Goal: Transaction & Acquisition: Purchase product/service

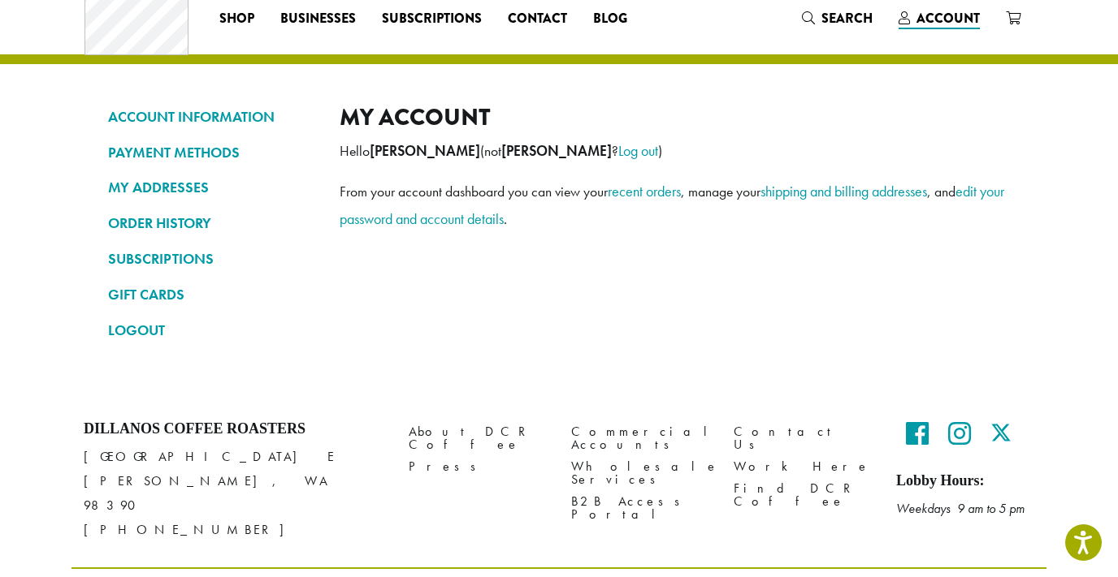
scroll to position [49, 0]
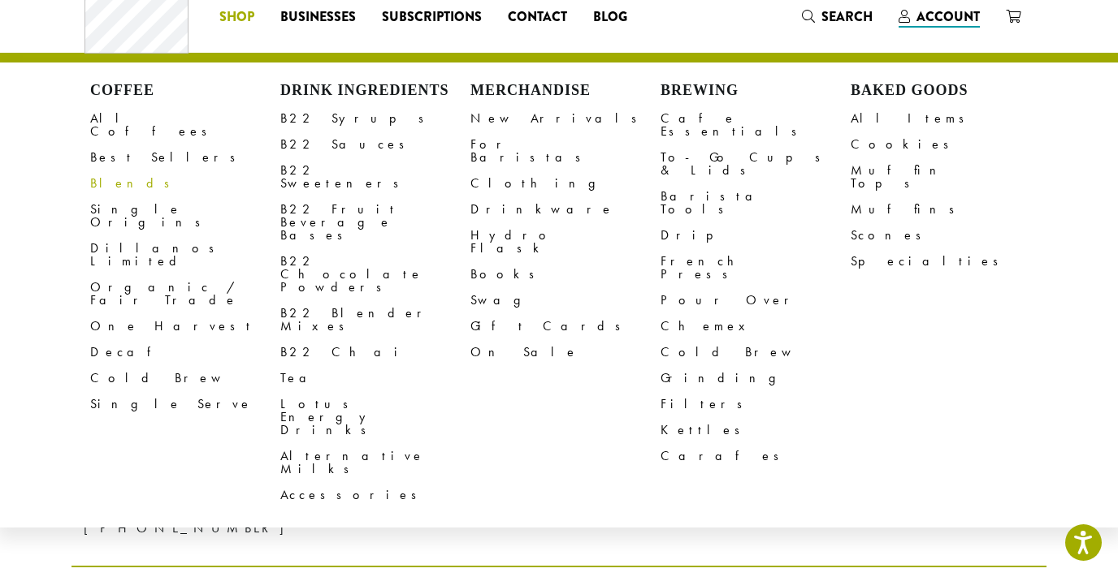
click at [244, 22] on span "Shop" at bounding box center [236, 17] width 35 height 20
click at [305, 115] on link "B22 Syrups" at bounding box center [375, 119] width 190 height 26
click at [302, 121] on link "B22 Syrups" at bounding box center [375, 119] width 190 height 26
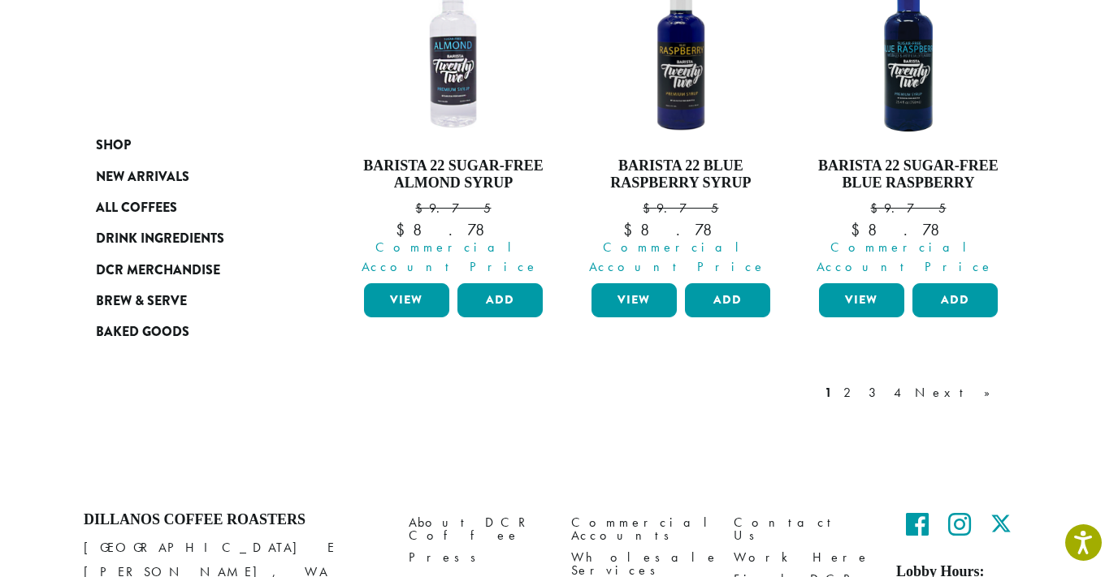
scroll to position [1684, 0]
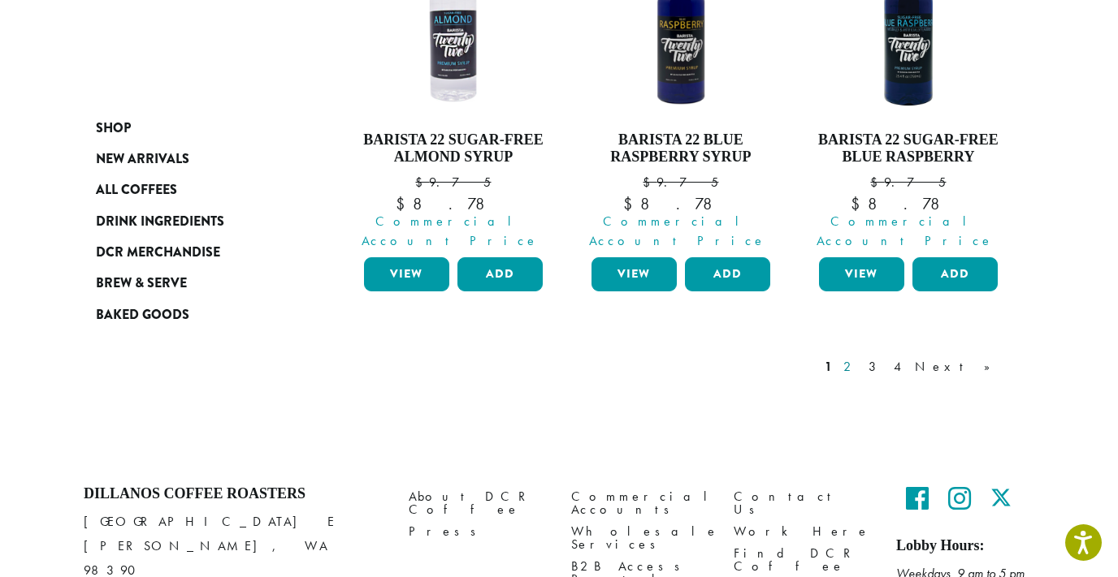
click at [860, 357] on link "2" at bounding box center [850, 366] width 20 height 19
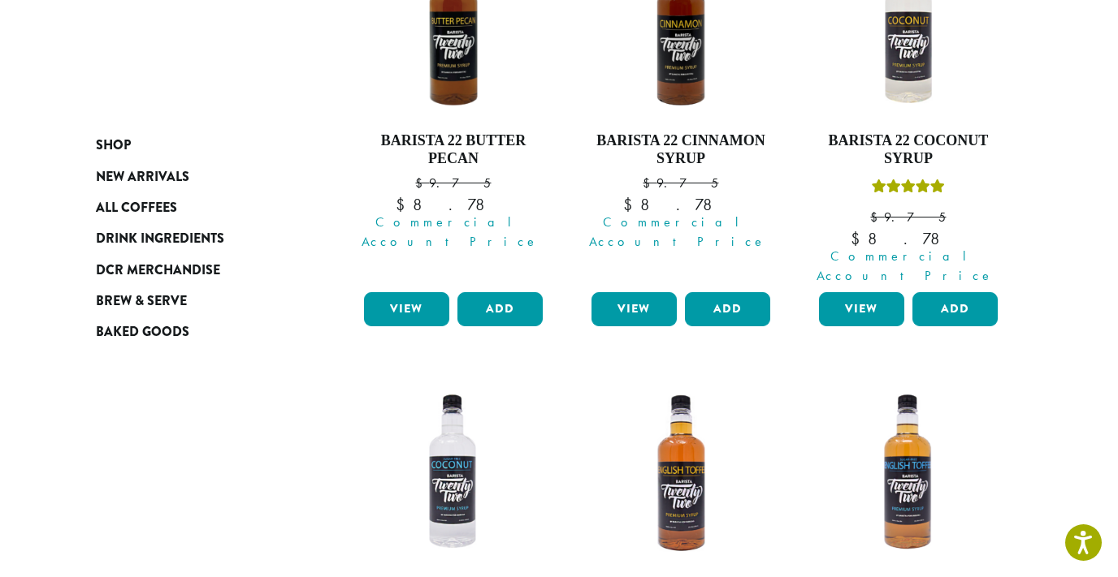
scroll to position [349, 0]
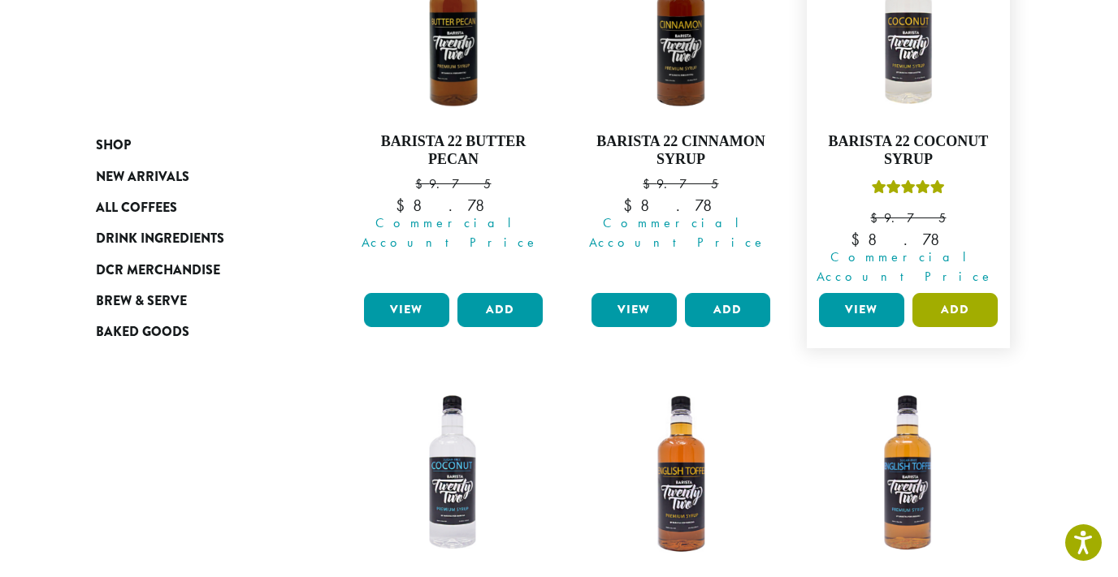
click at [949, 294] on button "Add" at bounding box center [954, 310] width 85 height 34
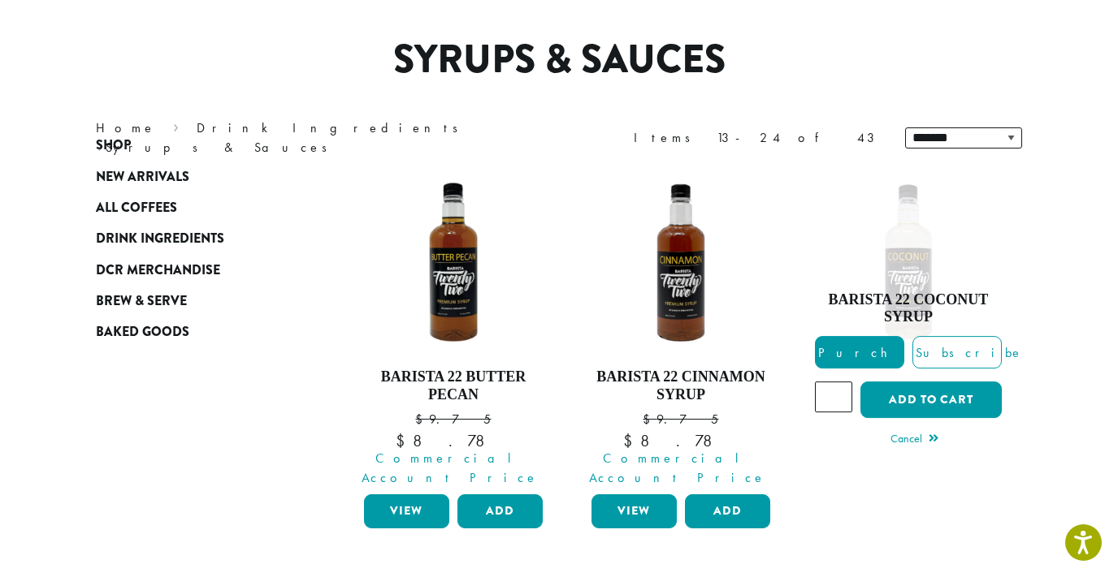
scroll to position [0, 0]
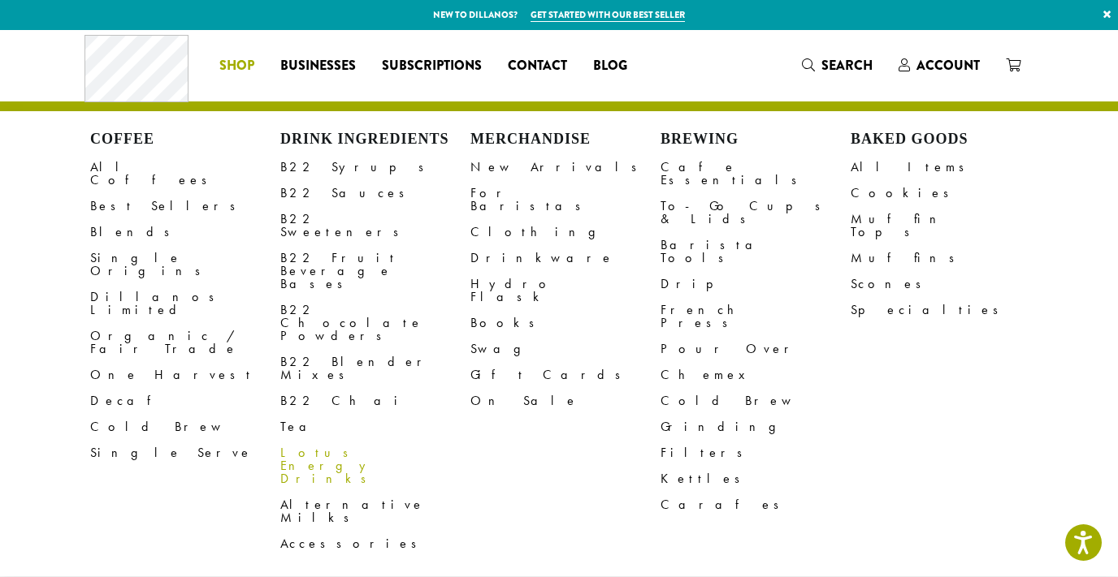
click at [305, 440] on link "Lotus Energy Drinks" at bounding box center [375, 466] width 190 height 52
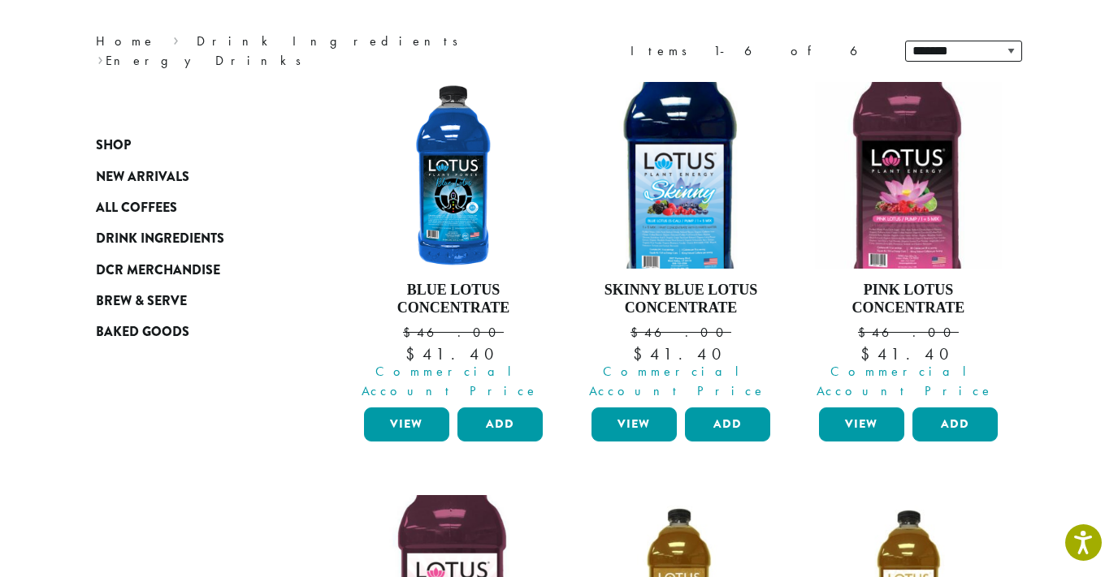
scroll to position [195, 0]
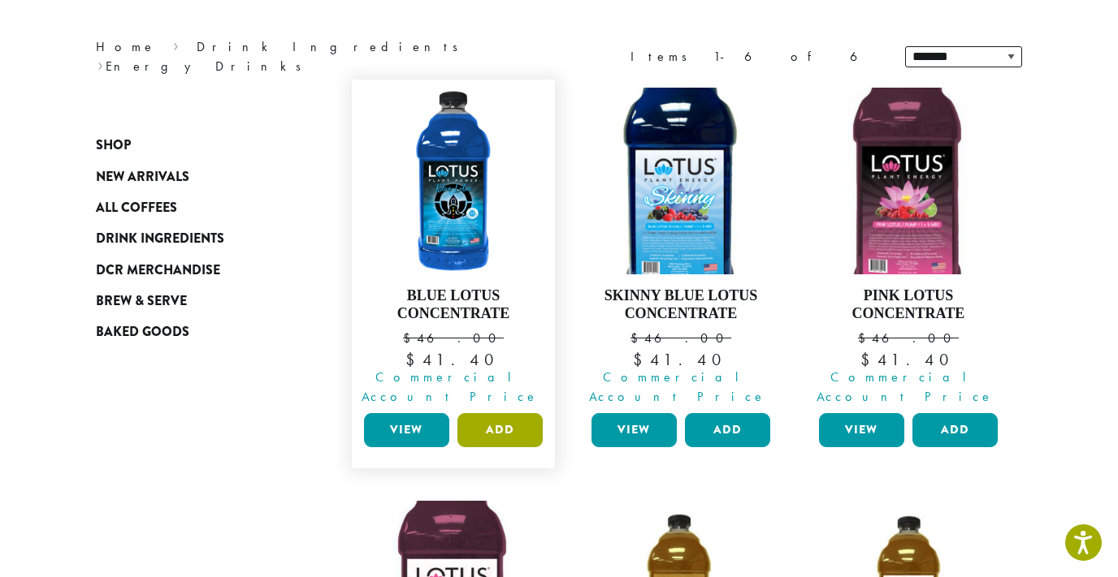
click at [488, 413] on button "Add" at bounding box center [499, 430] width 85 height 34
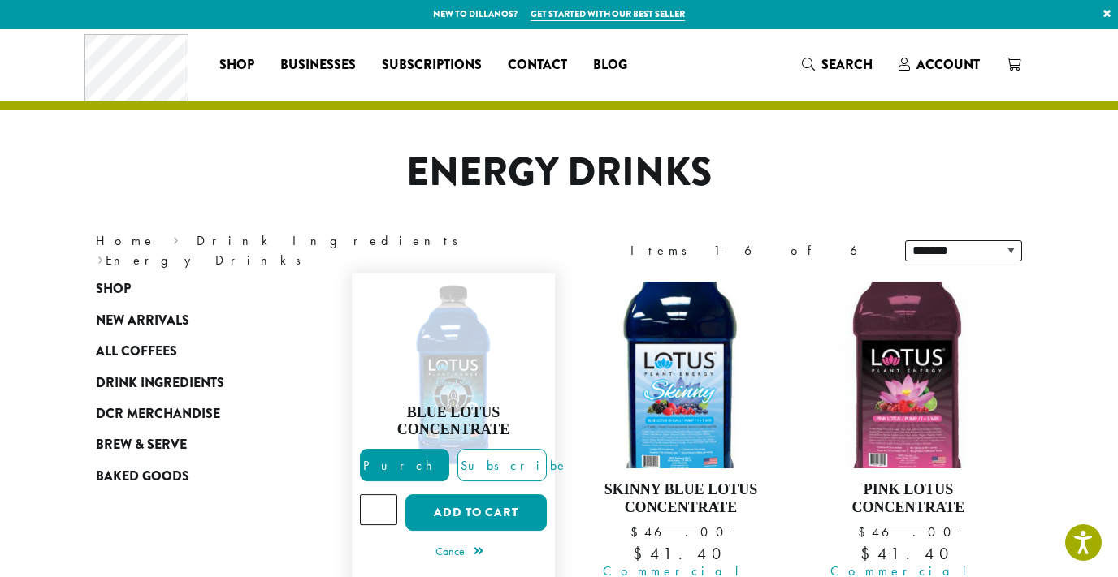
scroll to position [0, 0]
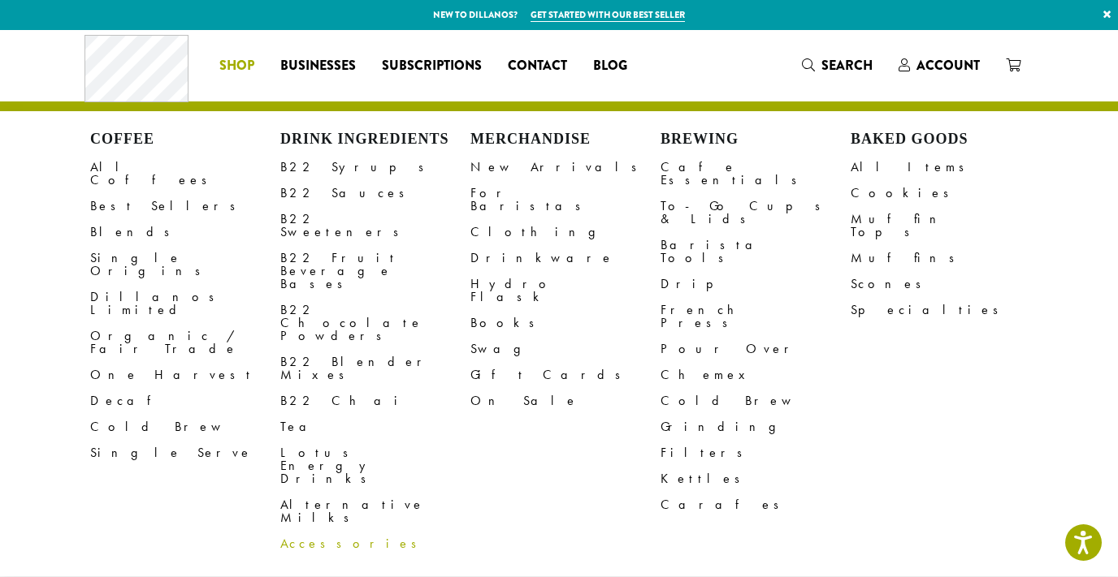
click at [299, 531] on link "Accessories" at bounding box center [375, 544] width 190 height 26
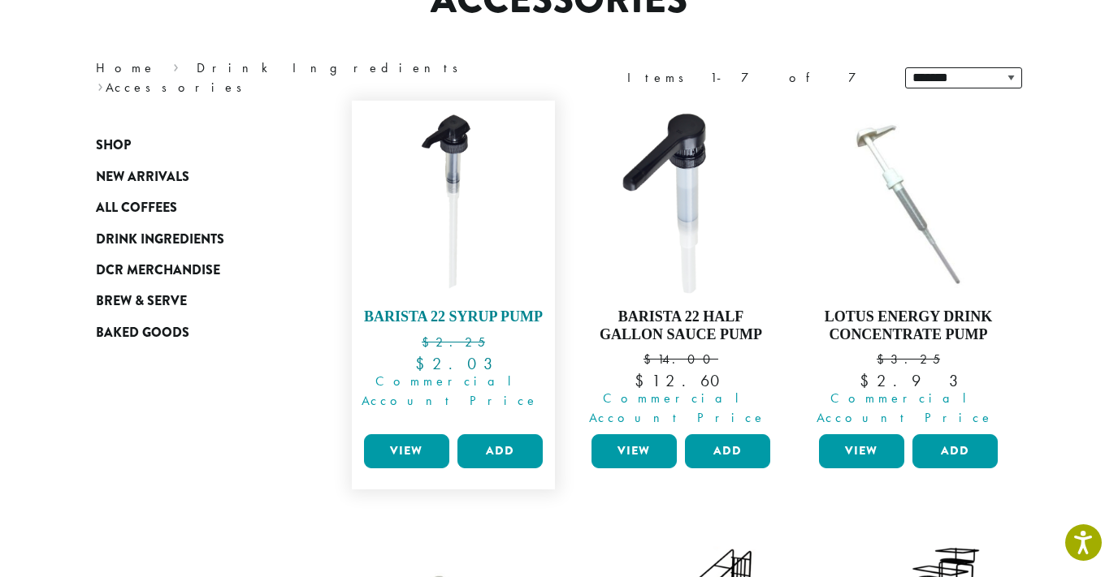
scroll to position [180, 0]
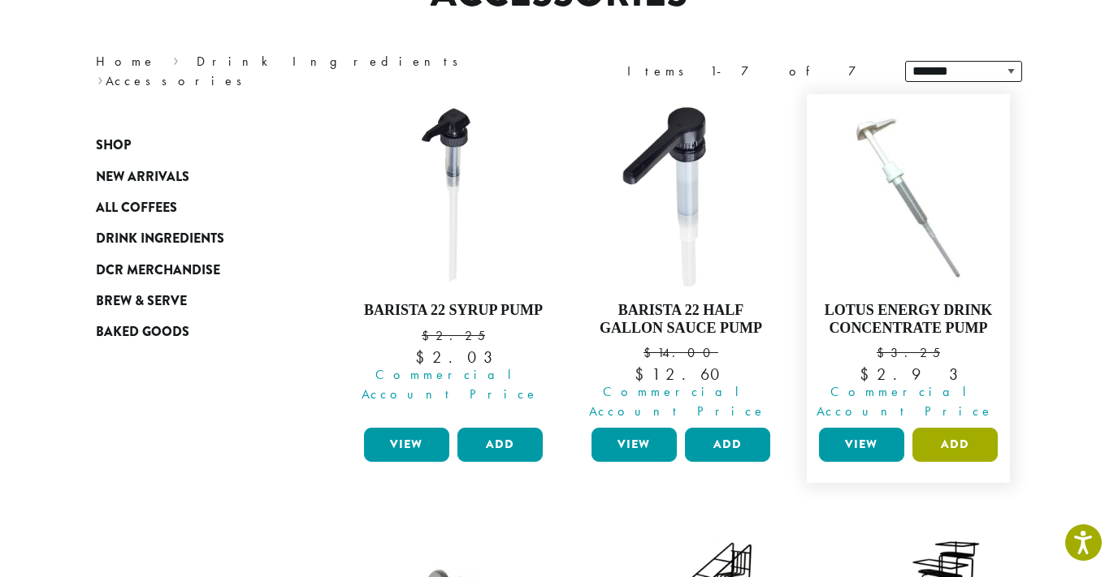
click at [959, 428] on button "Add" at bounding box center [954, 445] width 85 height 34
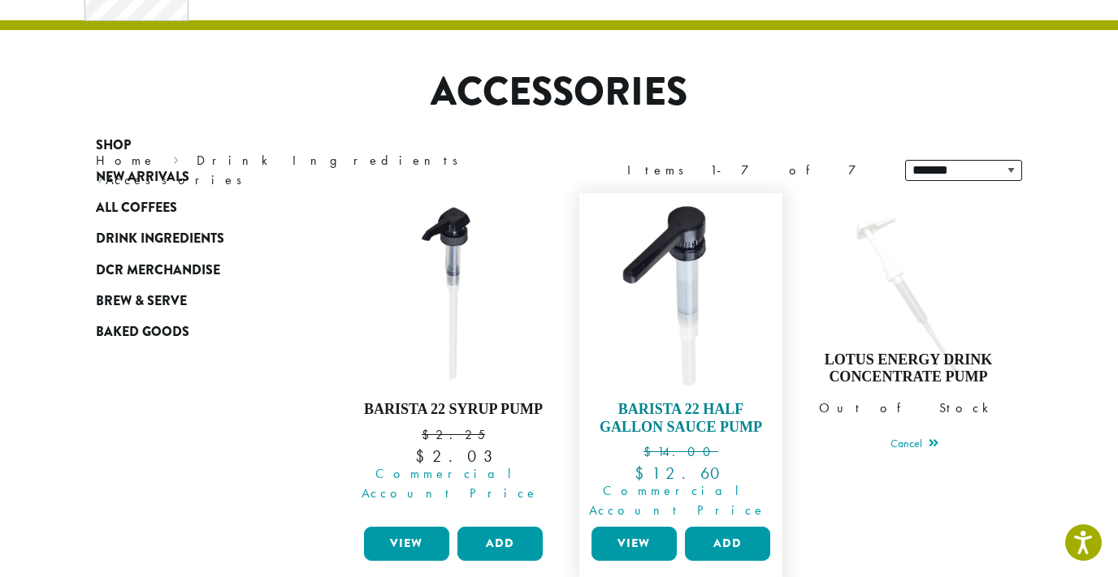
scroll to position [0, 0]
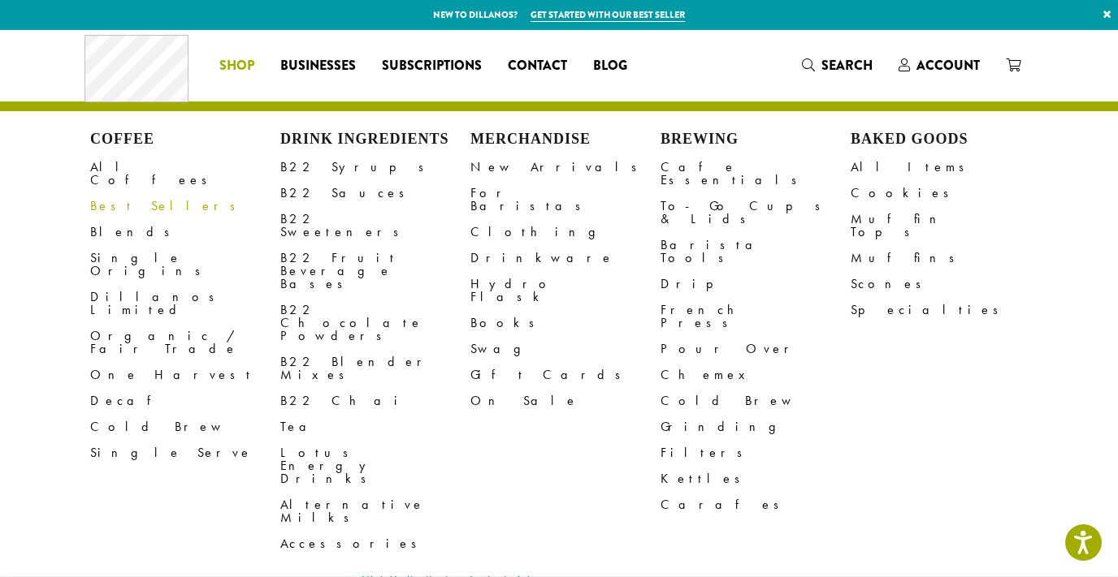
click at [125, 196] on link "Best Sellers" at bounding box center [185, 206] width 190 height 26
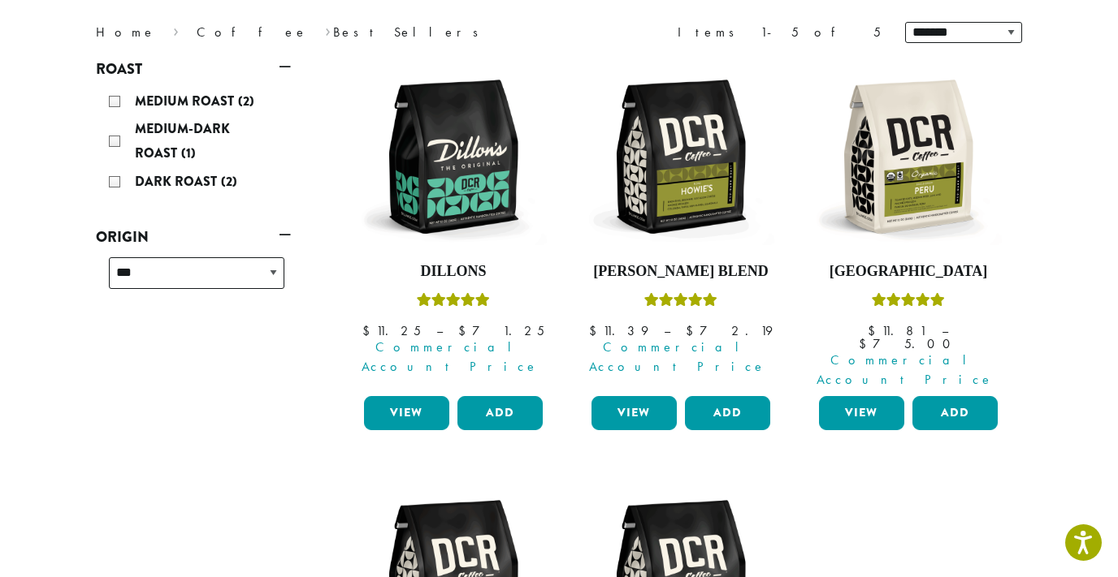
scroll to position [221, 0]
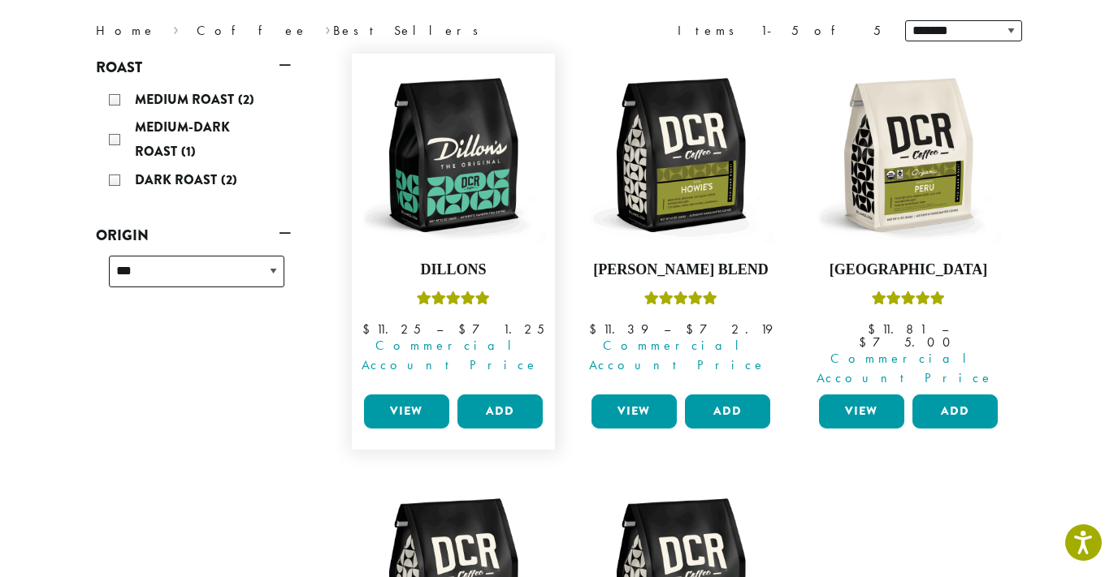
click at [417, 395] on link "View" at bounding box center [406, 412] width 85 height 34
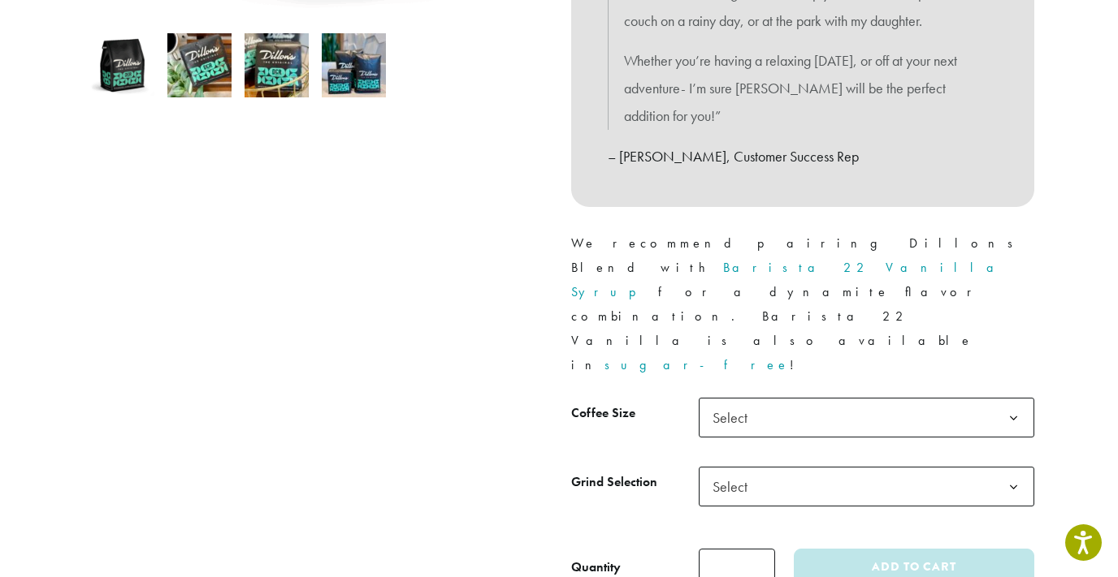
scroll to position [588, 0]
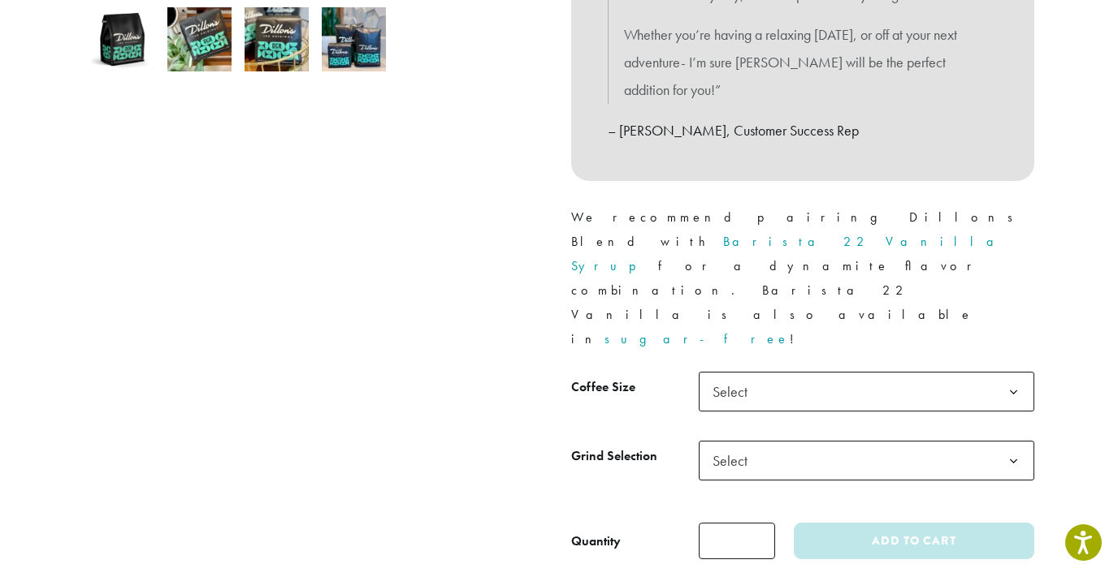
click at [775, 372] on span "Select" at bounding box center [865, 392] width 335 height 40
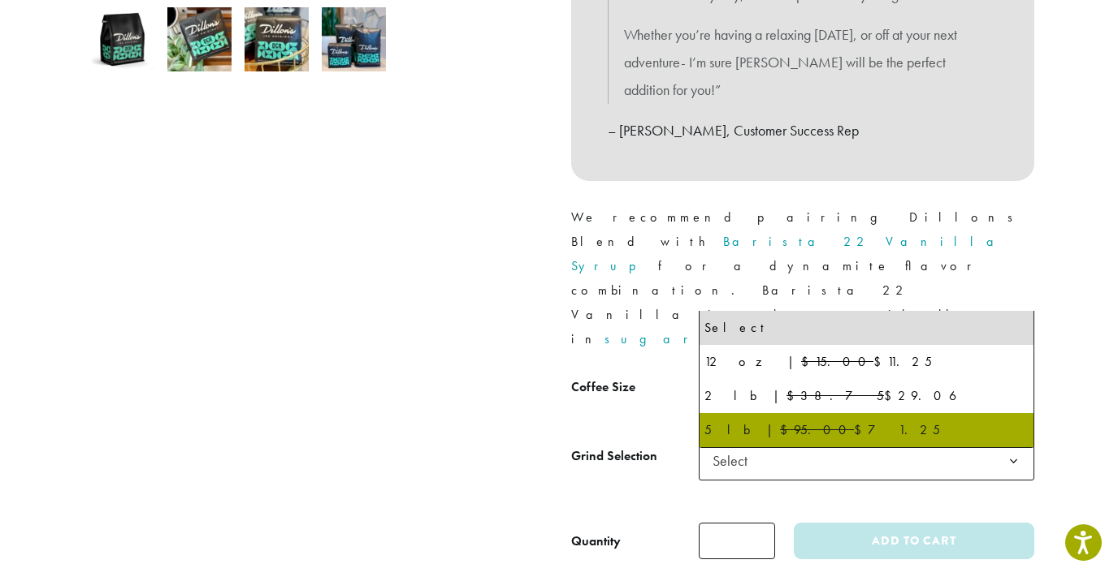
select select "**********"
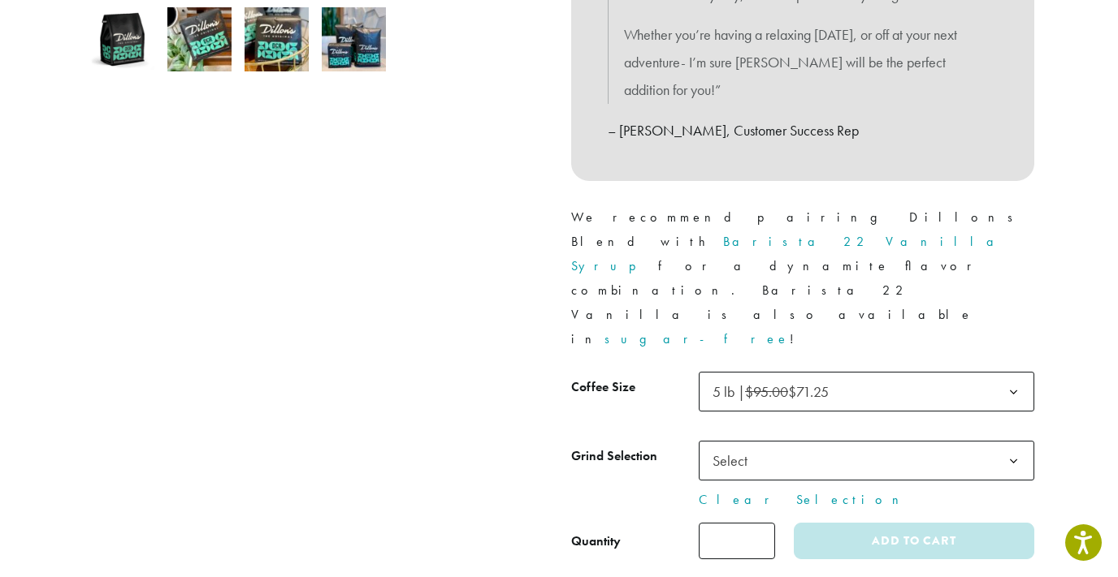
click at [755, 445] on span "Select" at bounding box center [735, 461] width 58 height 32
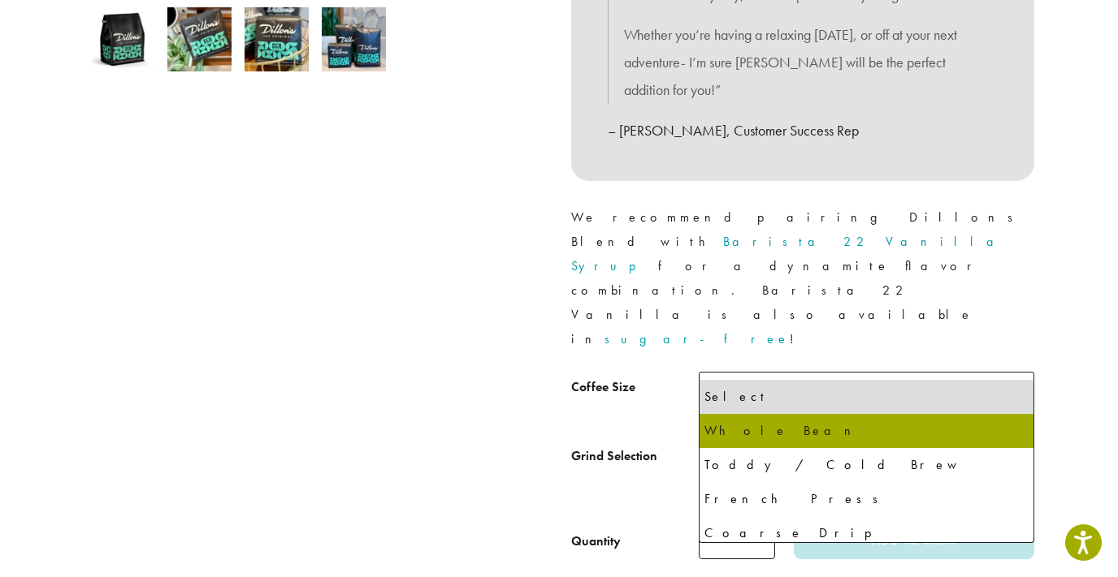
select select "**********"
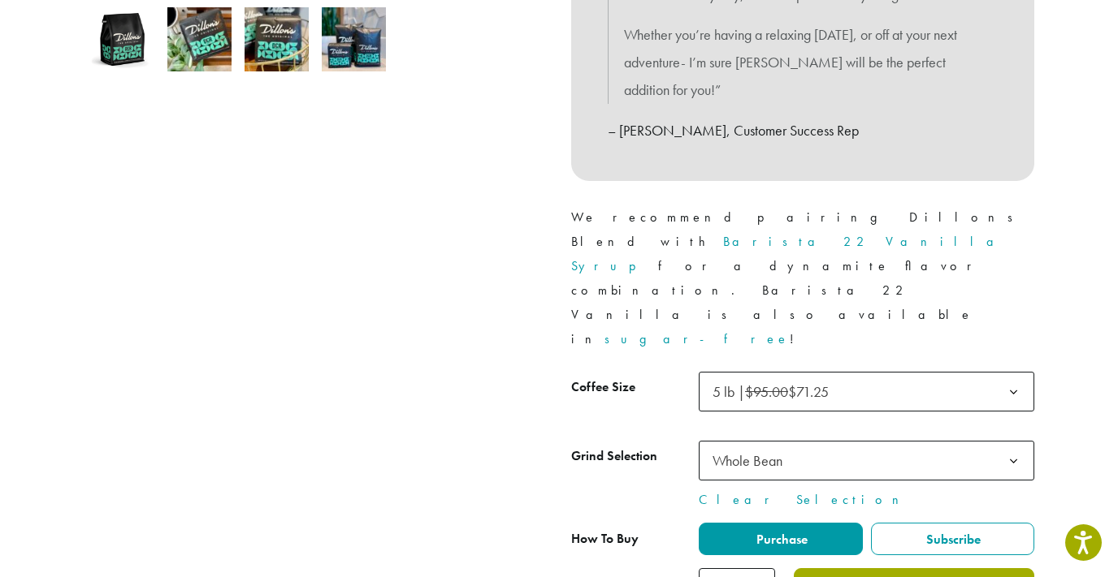
click at [840, 568] on button "Add to cart" at bounding box center [913, 586] width 240 height 37
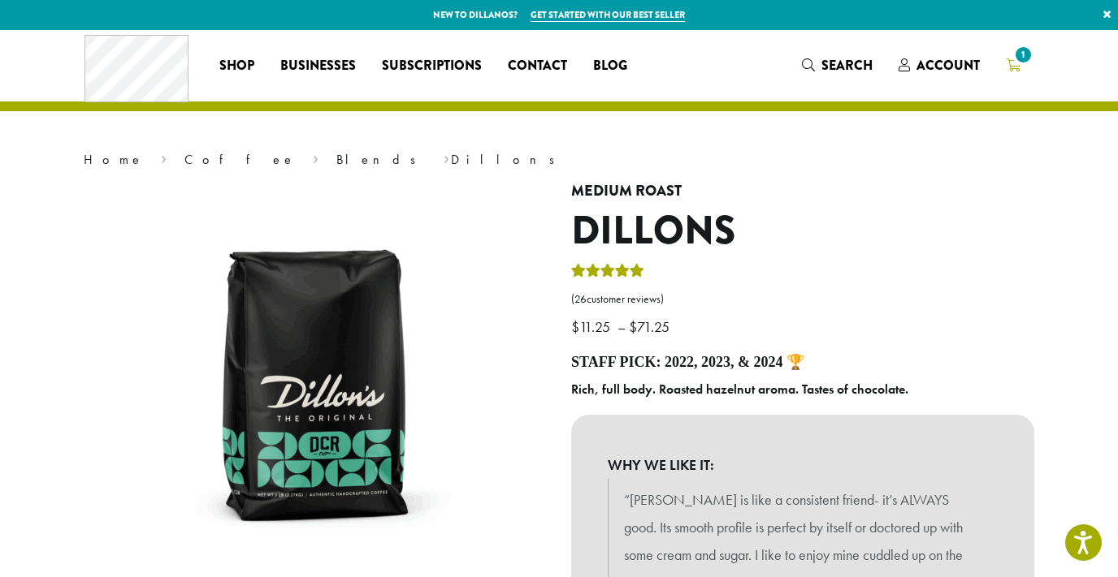
click at [1020, 62] on span "1" at bounding box center [1023, 55] width 22 height 22
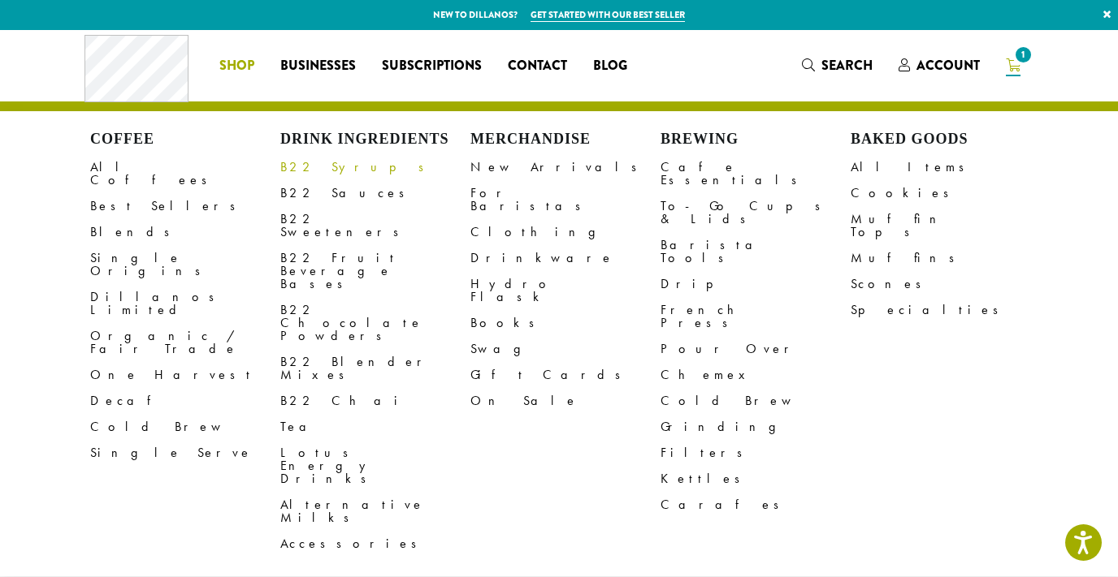
click at [300, 163] on link "B22 Syrups" at bounding box center [375, 167] width 190 height 26
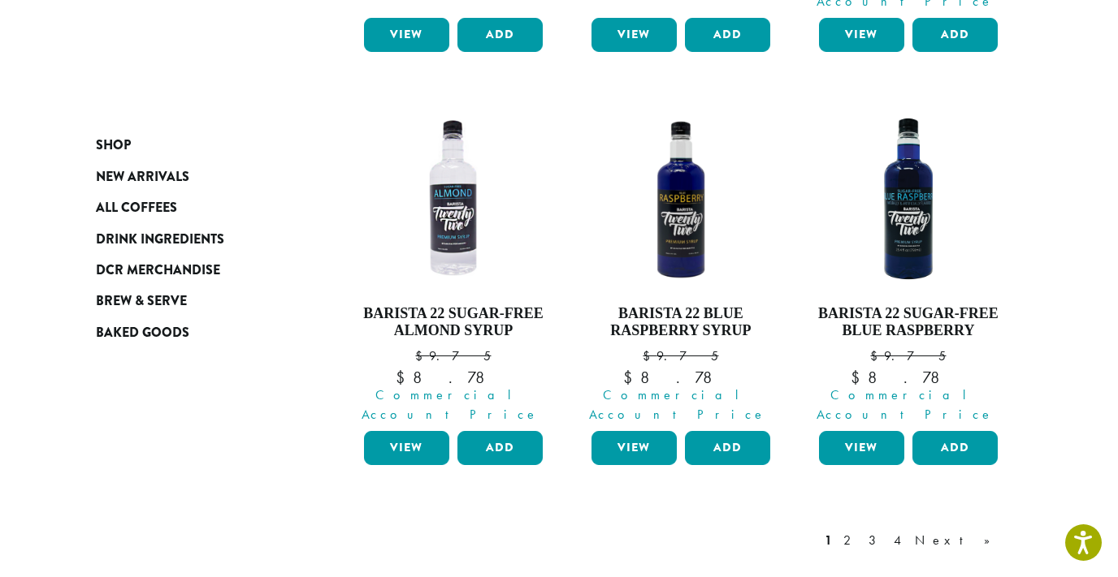
scroll to position [1684, 0]
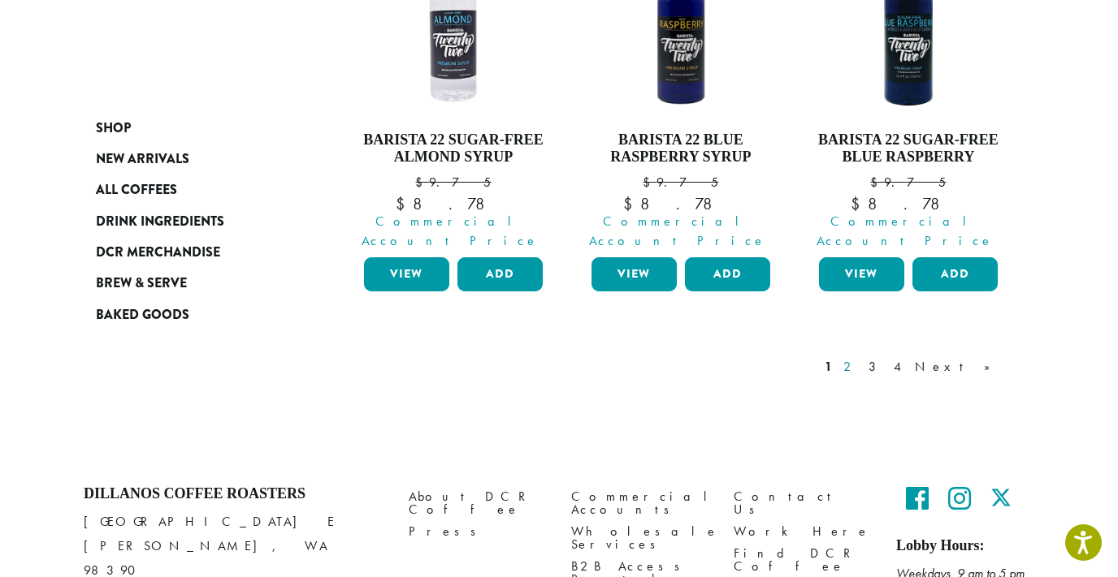
click at [860, 357] on link "2" at bounding box center [850, 366] width 20 height 19
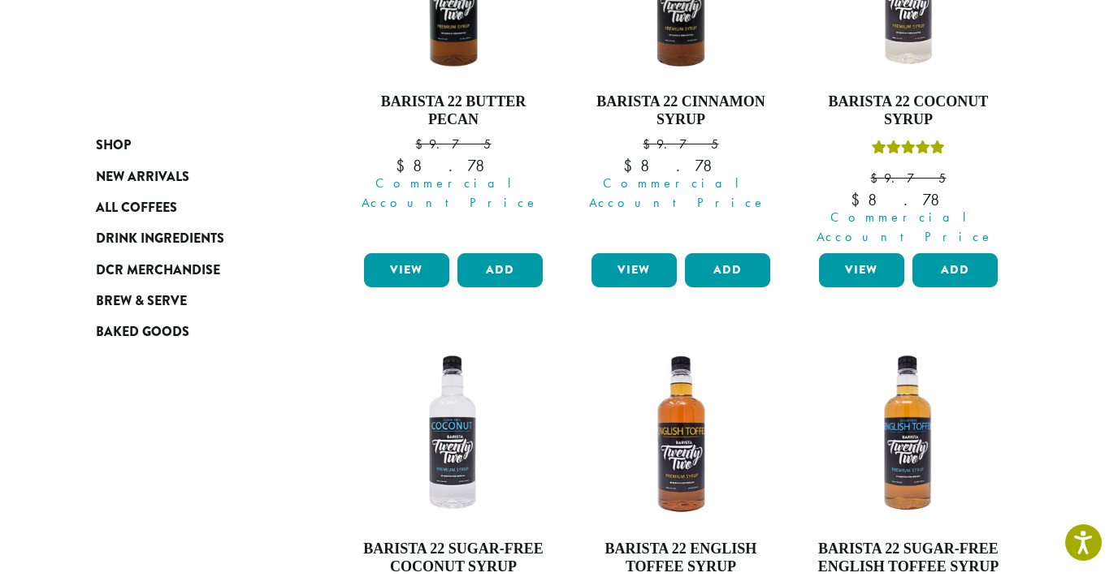
scroll to position [387, 0]
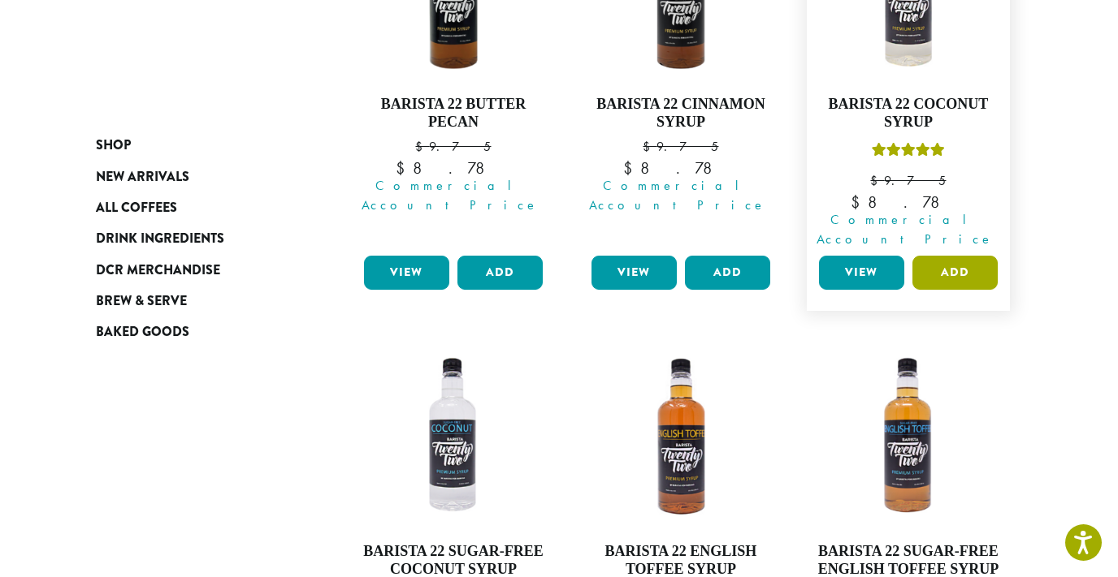
click at [963, 261] on button "Add" at bounding box center [954, 273] width 85 height 34
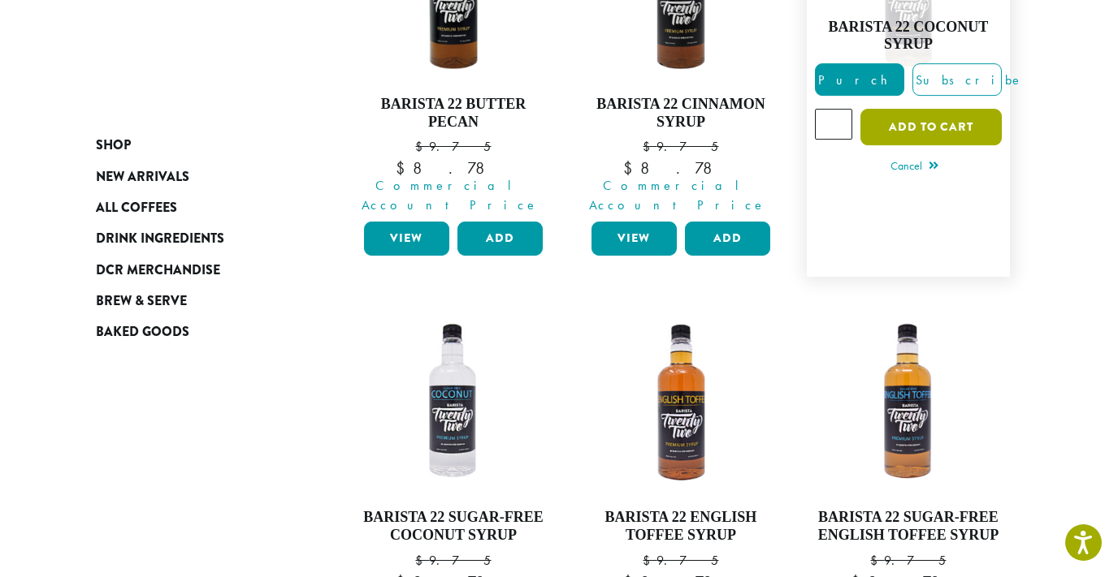
click at [961, 123] on button "Add to cart" at bounding box center [930, 127] width 141 height 37
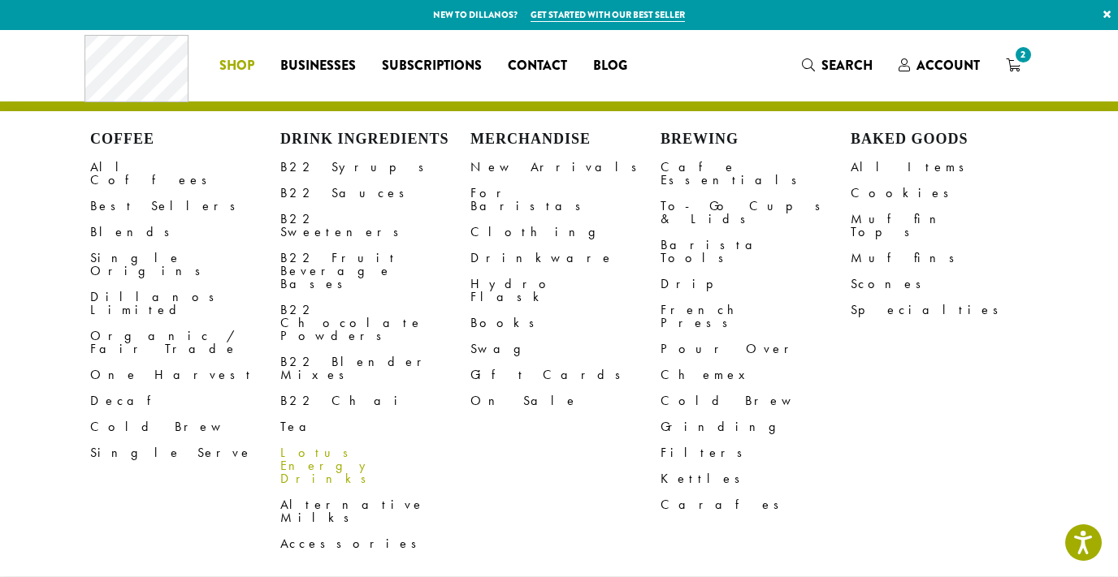
click at [304, 440] on link "Lotus Energy Drinks" at bounding box center [375, 466] width 190 height 52
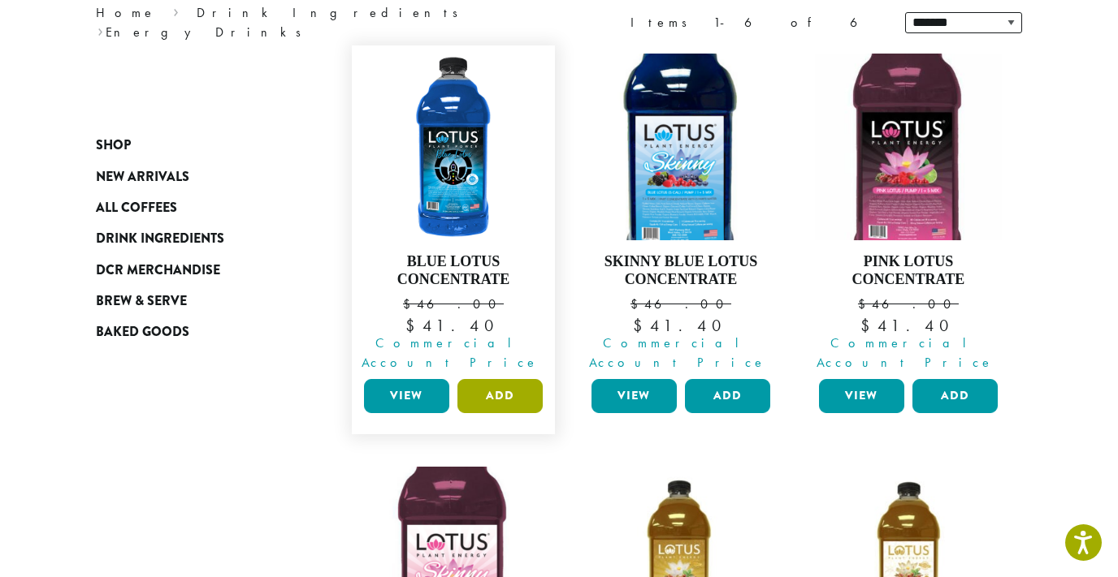
click at [494, 383] on button "Add" at bounding box center [499, 396] width 85 height 34
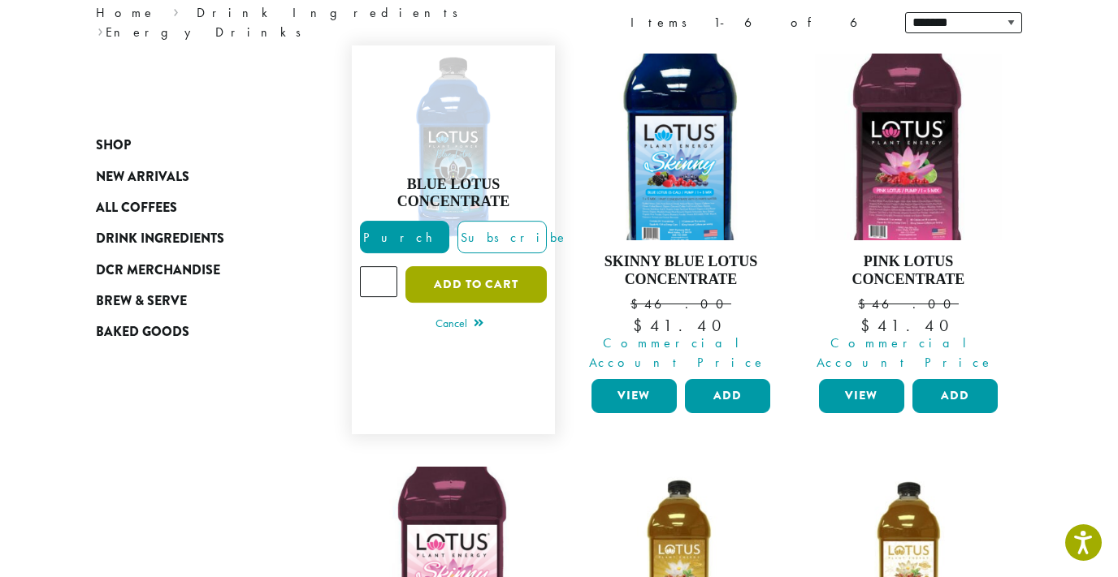
click at [514, 273] on button "Add to cart" at bounding box center [475, 284] width 141 height 37
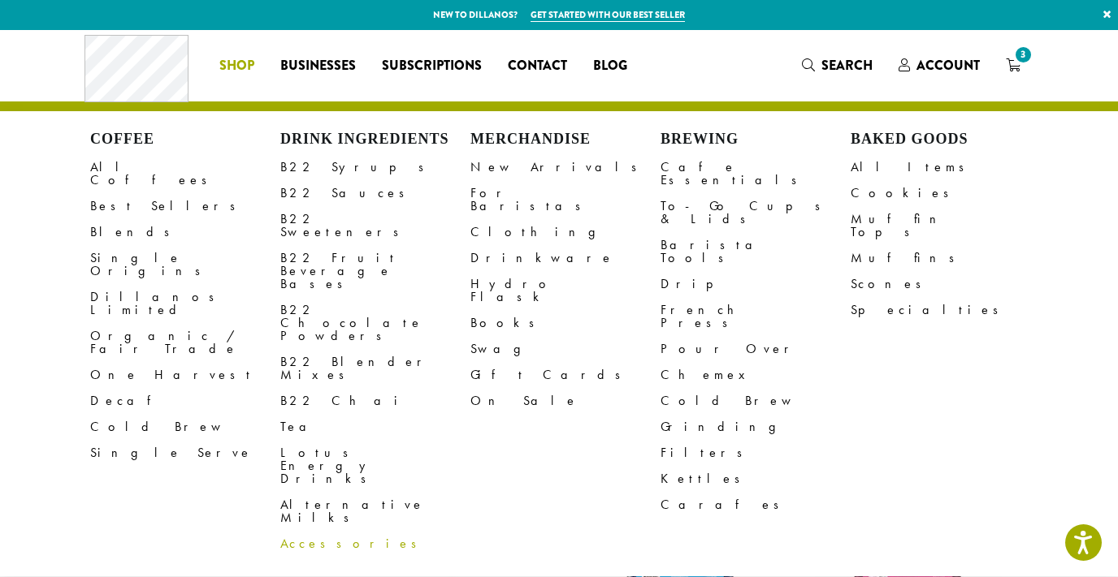
click at [303, 531] on link "Accessories" at bounding box center [375, 544] width 190 height 26
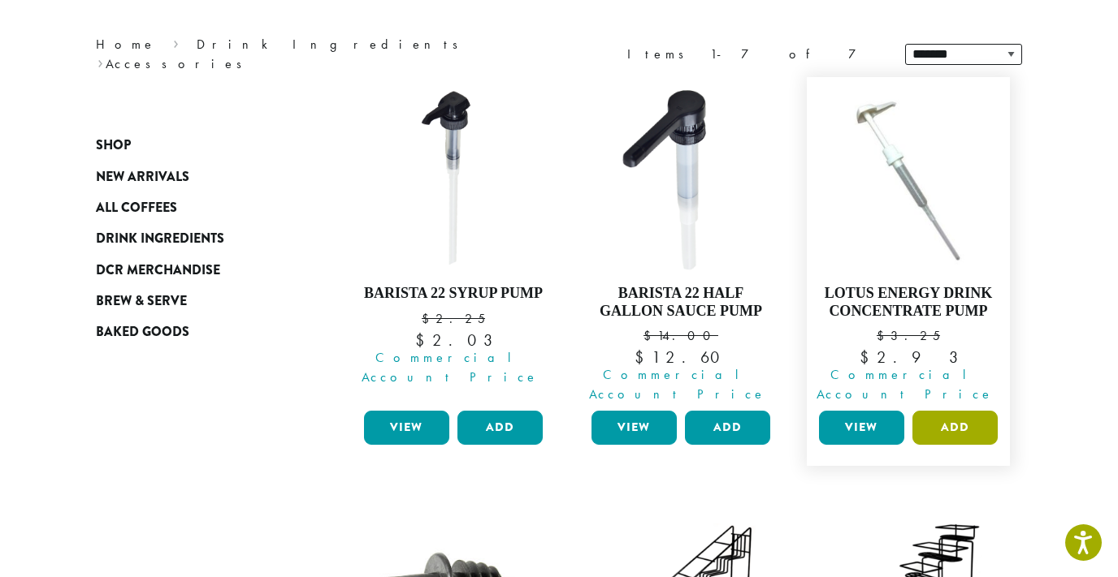
click at [944, 411] on button "Add" at bounding box center [954, 428] width 85 height 34
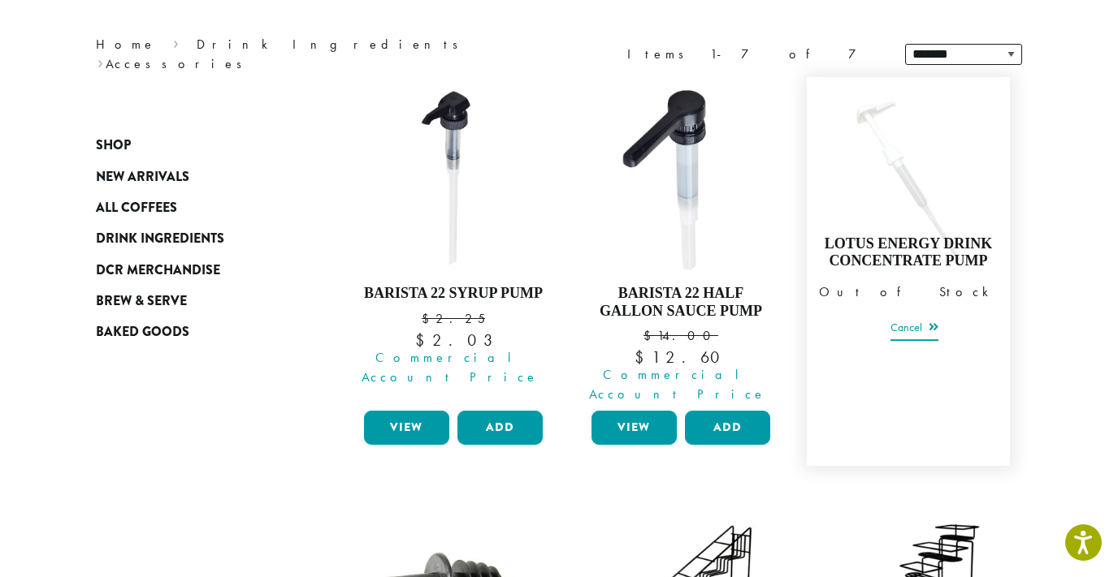
click at [918, 318] on link "Cancel" at bounding box center [914, 329] width 48 height 23
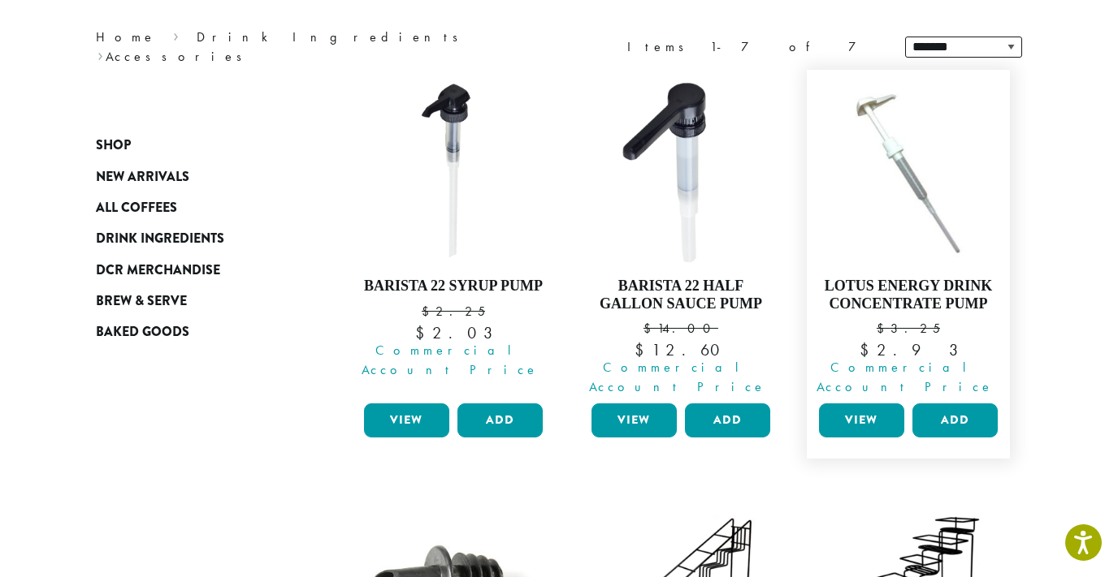
scroll to position [200, 0]
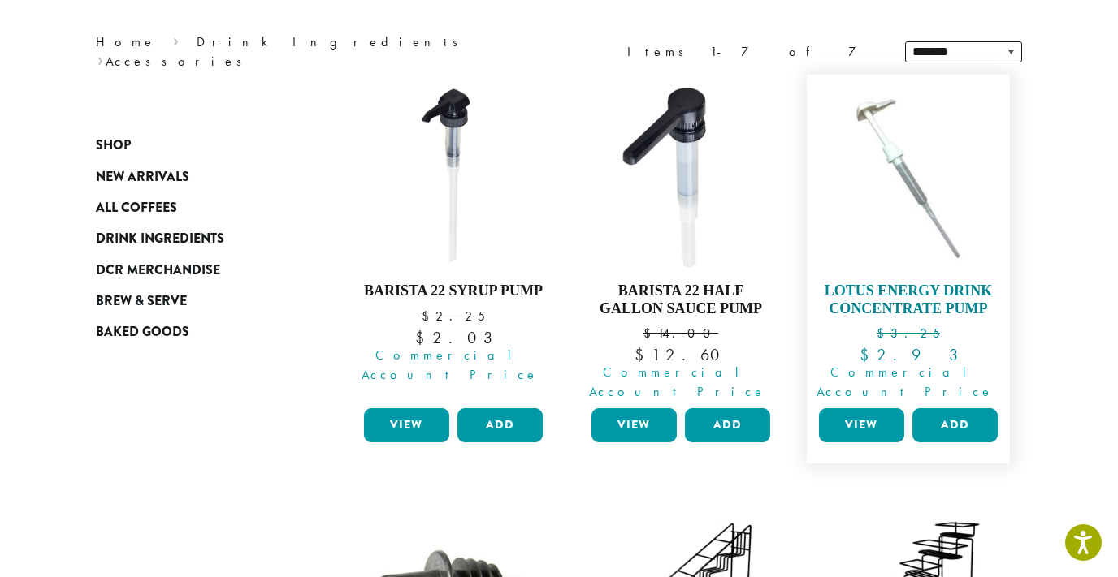
click at [923, 287] on h4 "Lotus Energy Drink Concentrate Pump" at bounding box center [908, 300] width 187 height 35
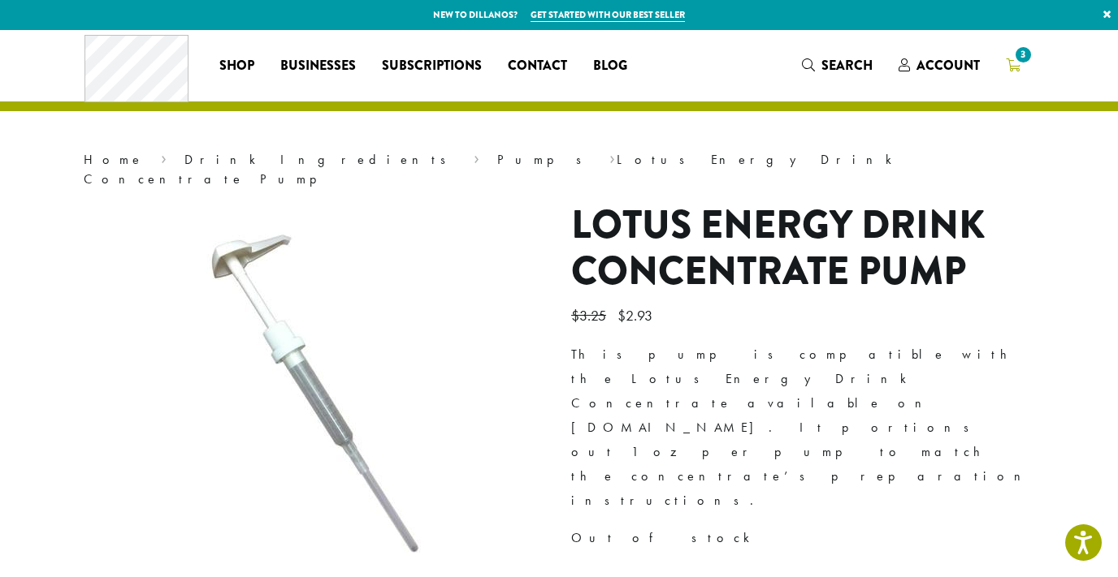
click at [1010, 65] on icon "3" at bounding box center [1012, 64] width 15 height 13
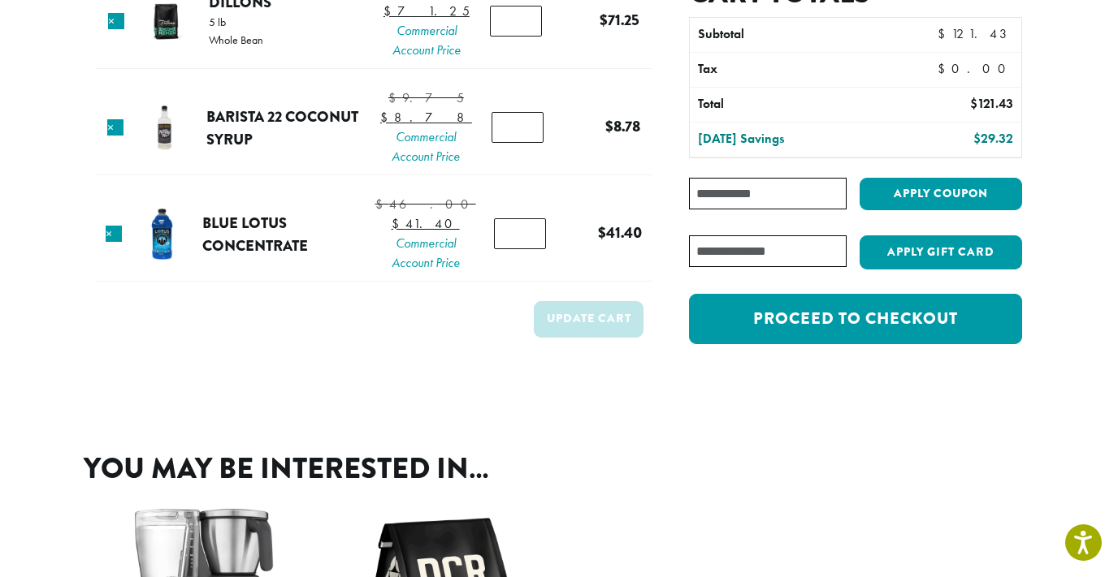
scroll to position [175, 0]
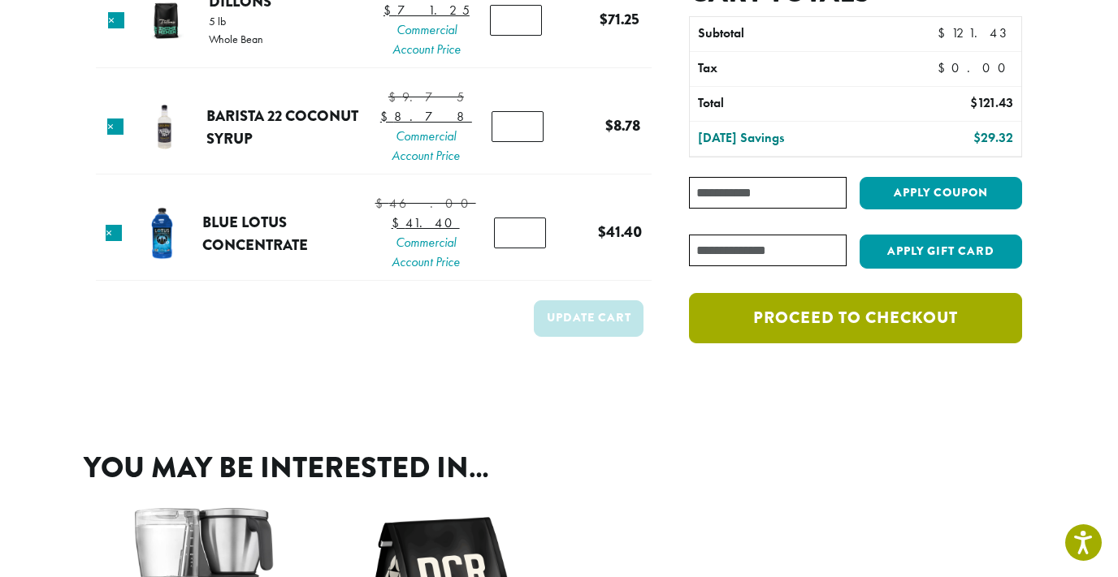
click at [748, 336] on link "Proceed to checkout" at bounding box center [855, 318] width 333 height 50
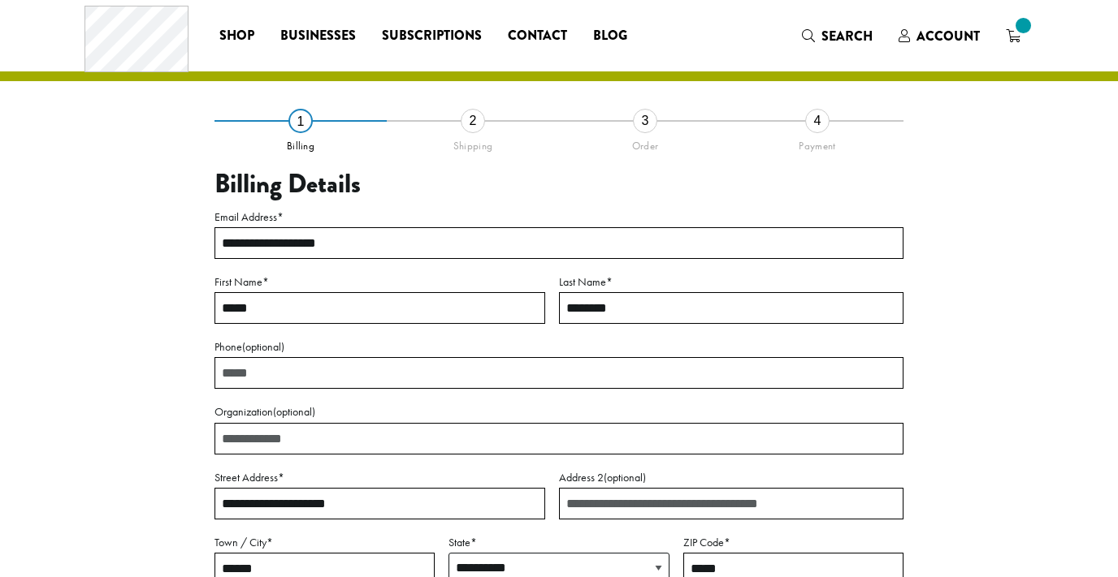
select select "**"
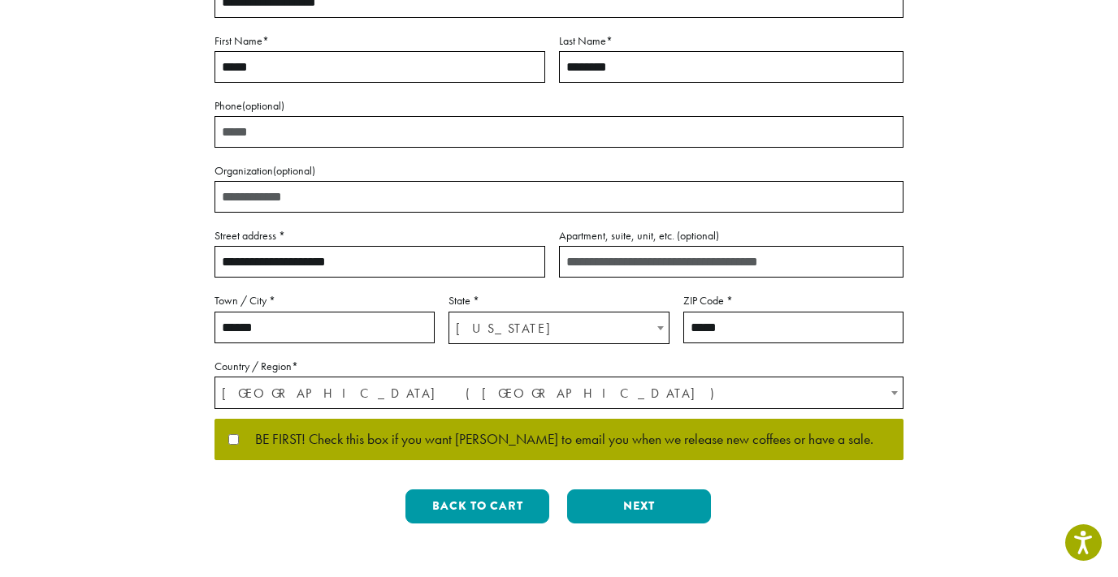
scroll to position [478, 0]
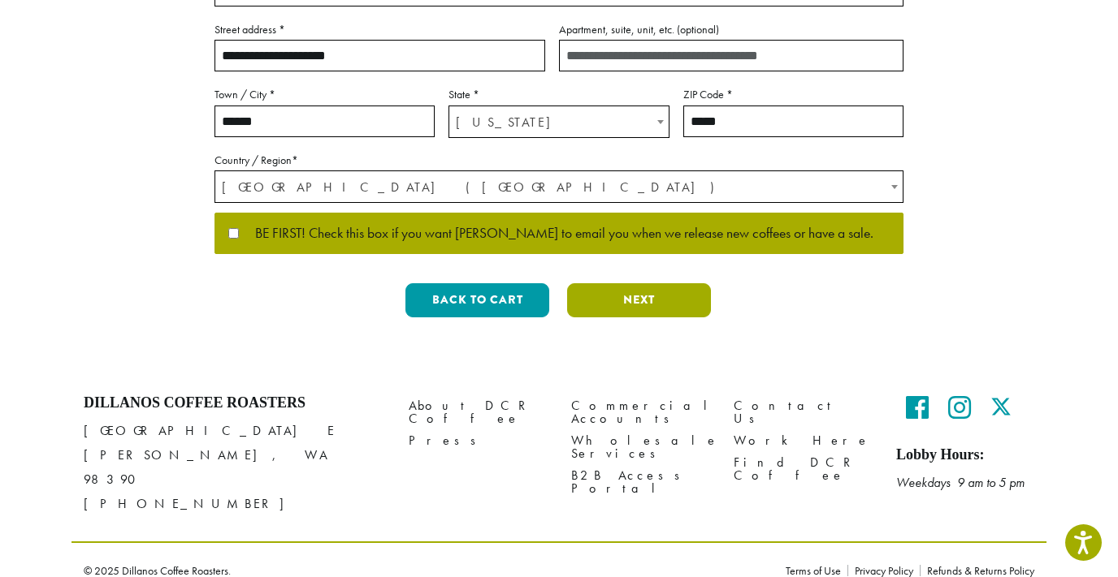
click at [634, 293] on button "Next" at bounding box center [639, 300] width 144 height 34
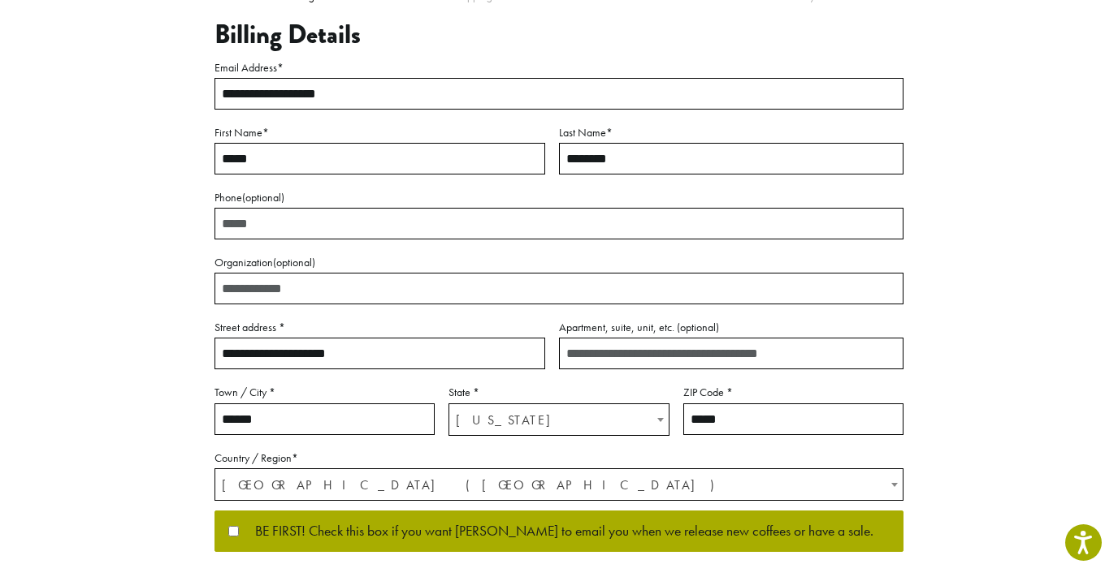
scroll to position [93, 0]
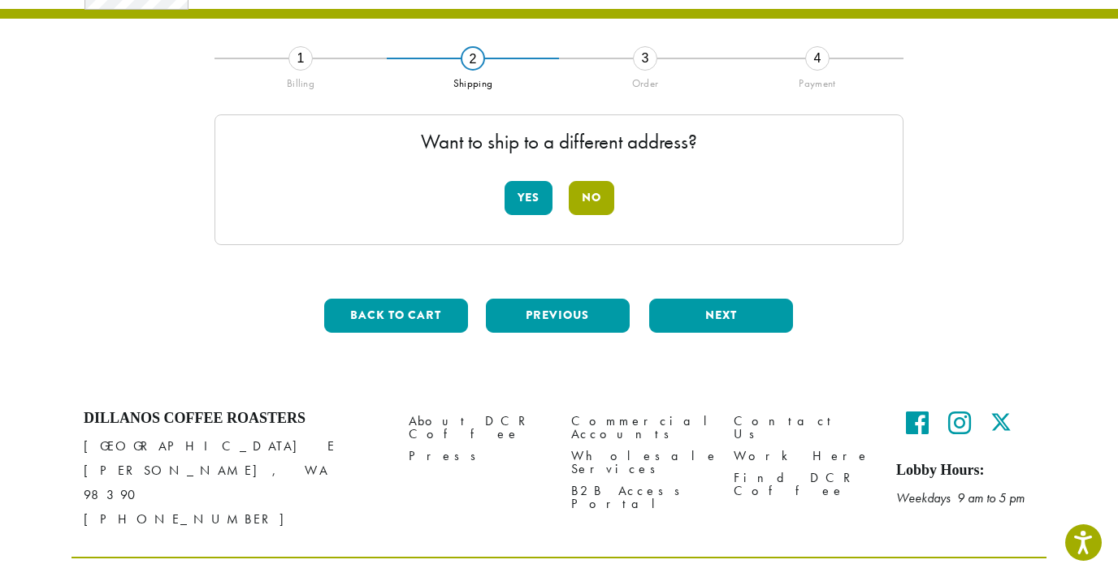
click at [593, 203] on button "No" at bounding box center [590, 198] width 45 height 34
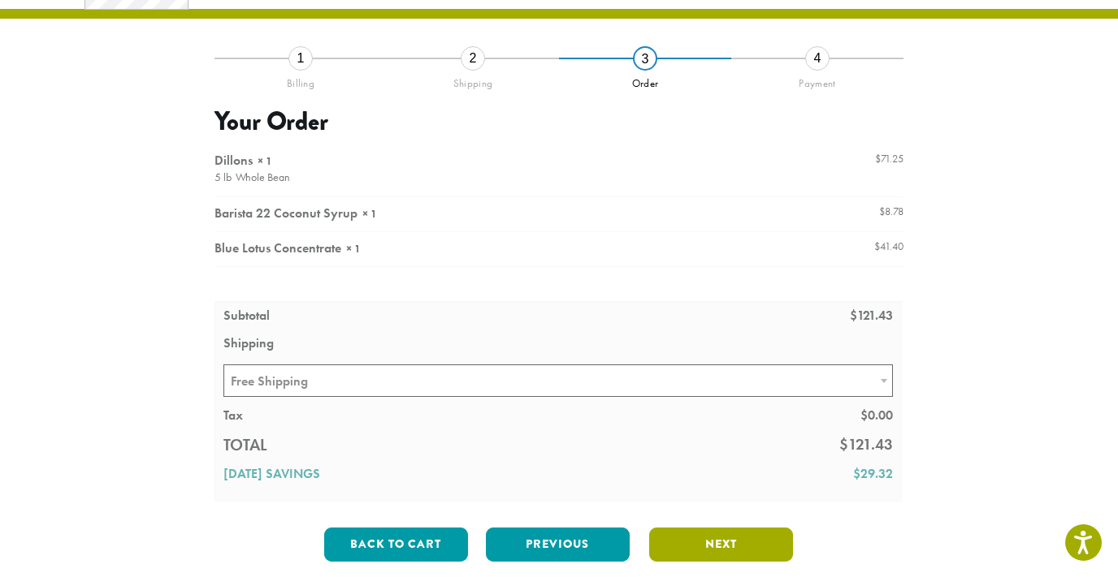
click at [690, 549] on button "Next" at bounding box center [721, 545] width 144 height 34
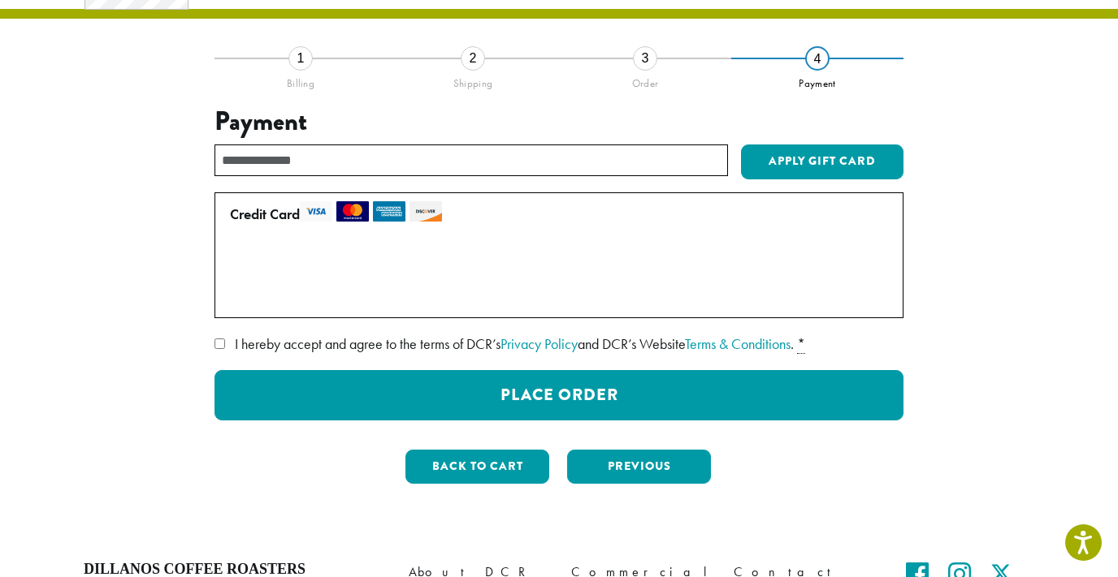
click at [248, 346] on span "I hereby accept and agree to the terms of DCR’s Privacy Policy and DCR’s Websit…" at bounding box center [514, 344] width 559 height 19
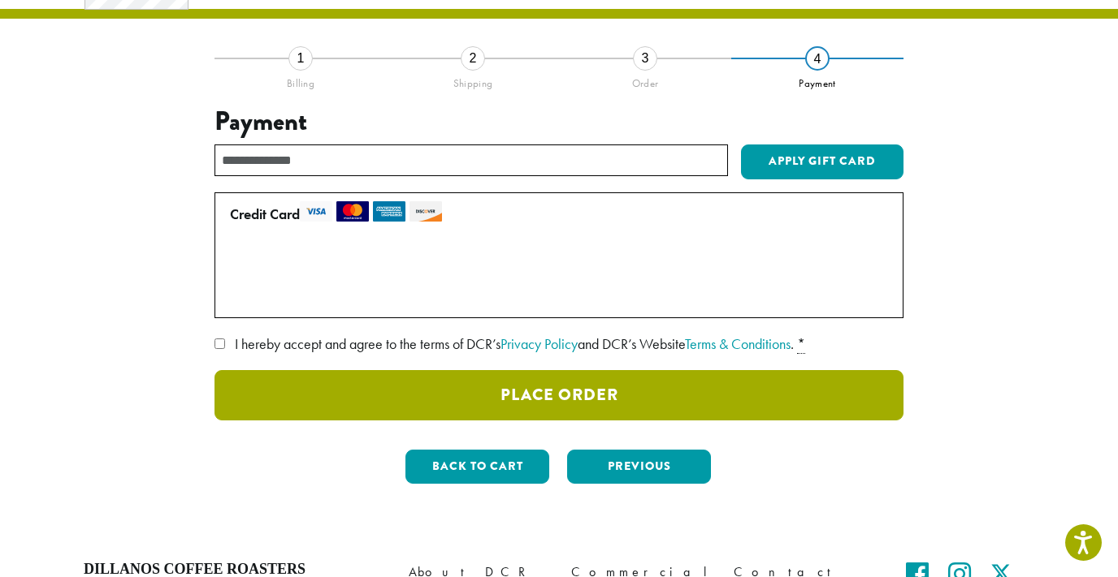
click at [340, 400] on button "Place Order" at bounding box center [558, 395] width 689 height 50
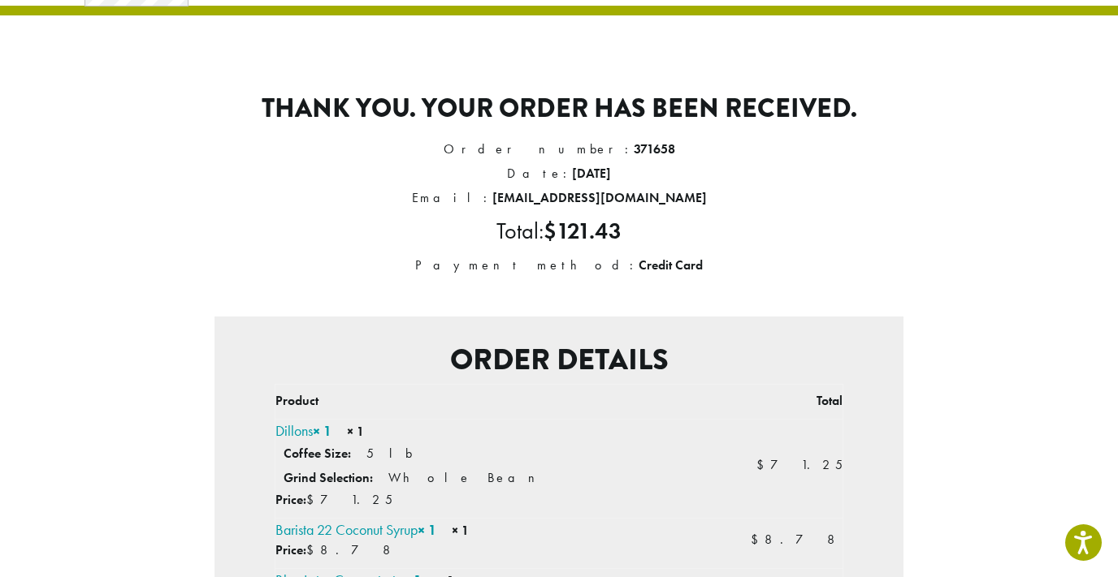
scroll to position [27, 0]
